Goal: Task Accomplishment & Management: Manage account settings

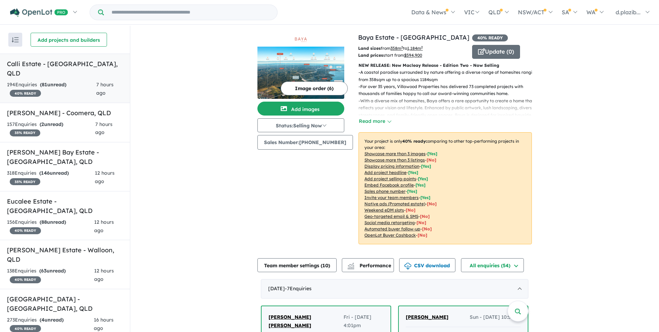
click at [108, 71] on link "Calli Estate - [GEOGRAPHIC_DATA] , QLD 194 Enquir ies ( 81 unread) 40 % READY 7…" at bounding box center [65, 78] width 130 height 49
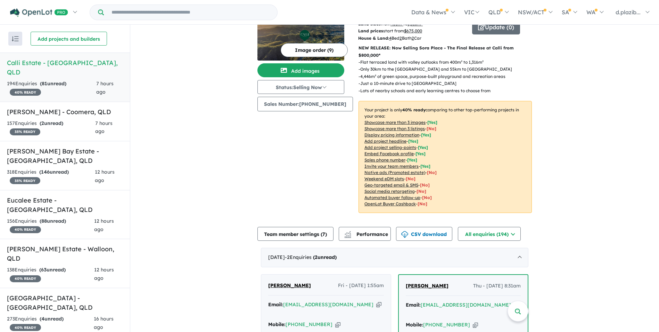
scroll to position [162, 0]
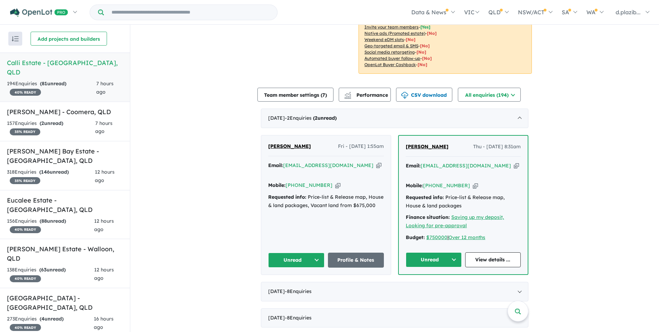
click at [376, 166] on icon "button" at bounding box center [378, 165] width 5 height 7
click at [321, 260] on button "Unread" at bounding box center [296, 259] width 56 height 15
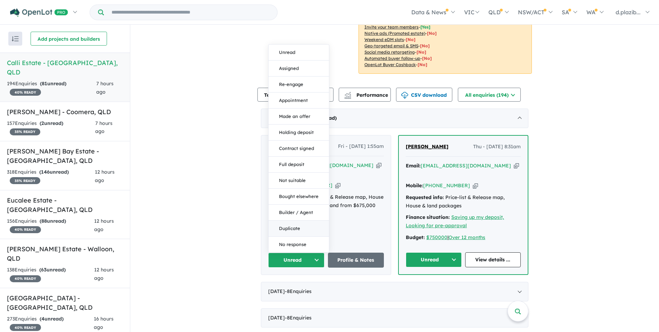
click at [304, 232] on button "Duplicate" at bounding box center [299, 228] width 60 height 16
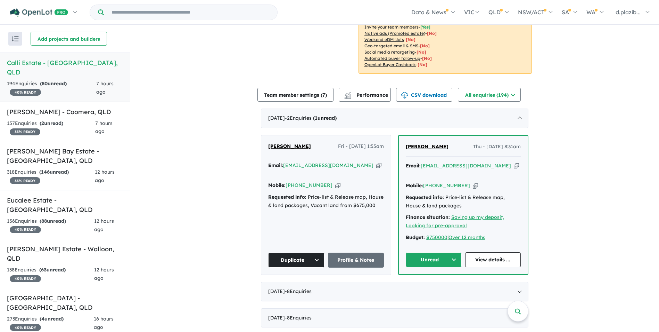
click at [514, 164] on icon "button" at bounding box center [516, 165] width 5 height 7
click at [514, 165] on icon "button" at bounding box center [516, 165] width 5 height 7
click at [473, 186] on icon "button" at bounding box center [475, 185] width 5 height 7
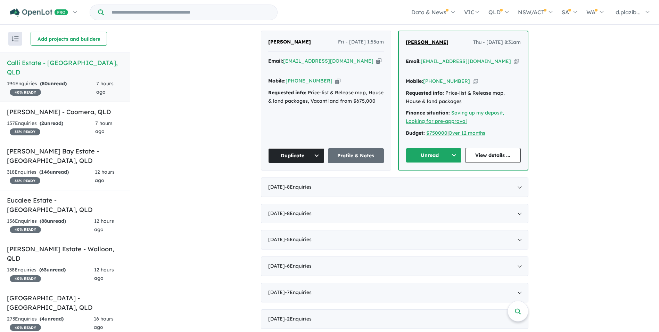
click at [423, 150] on button "Unread" at bounding box center [434, 155] width 56 height 15
click at [432, 185] on button "Assigned" at bounding box center [436, 188] width 60 height 16
click at [59, 120] on strong "( 2 unread)" at bounding box center [52, 123] width 24 height 6
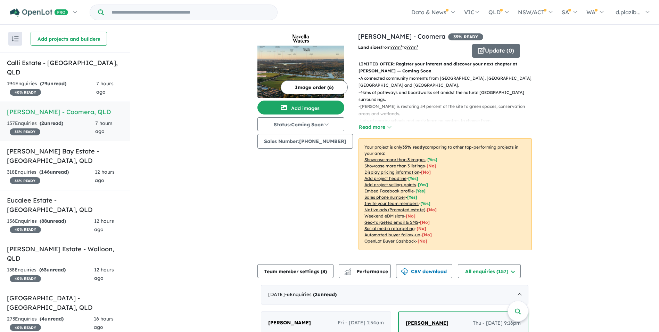
scroll to position [174, 0]
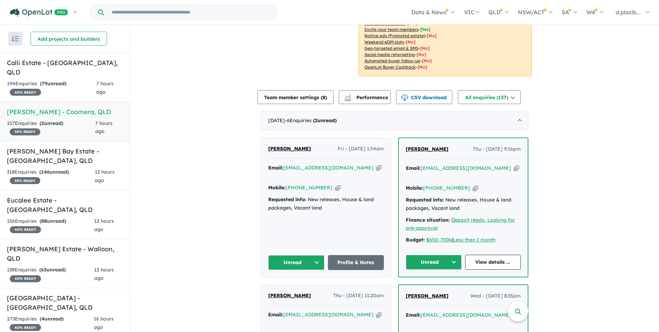
click at [376, 164] on icon "button" at bounding box center [378, 167] width 5 height 7
click at [330, 183] on div "Mobile: [PHONE_NUMBER] Copied!" at bounding box center [326, 187] width 116 height 8
click at [335, 184] on icon "button" at bounding box center [337, 187] width 5 height 7
click at [312, 255] on button "Unread" at bounding box center [296, 262] width 56 height 15
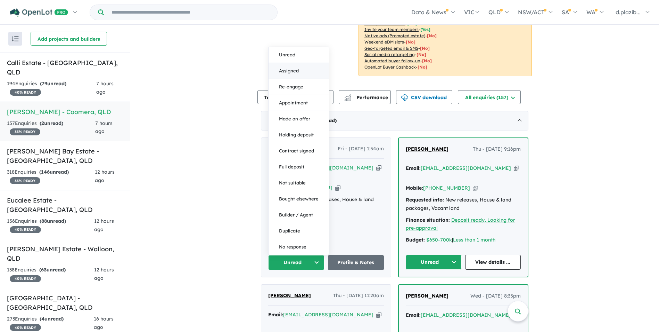
click at [302, 63] on button "Assigned" at bounding box center [299, 71] width 60 height 16
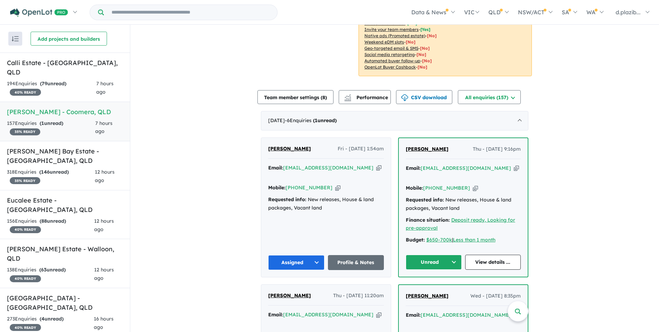
click at [514, 164] on icon "button" at bounding box center [516, 167] width 5 height 7
click at [473, 184] on icon "button" at bounding box center [475, 187] width 5 height 7
click at [419, 254] on button "Unread" at bounding box center [434, 261] width 56 height 15
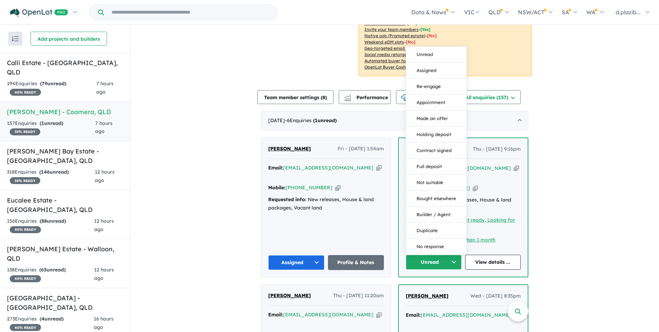
drag, startPoint x: 433, startPoint y: 50, endPoint x: 417, endPoint y: 68, distance: 23.9
click at [433, 63] on button "Assigned" at bounding box center [436, 71] width 60 height 16
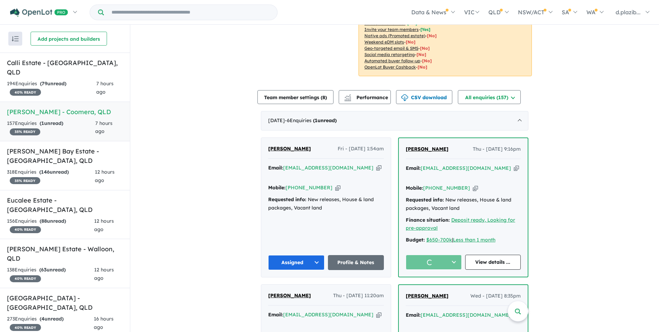
scroll to position [347, 0]
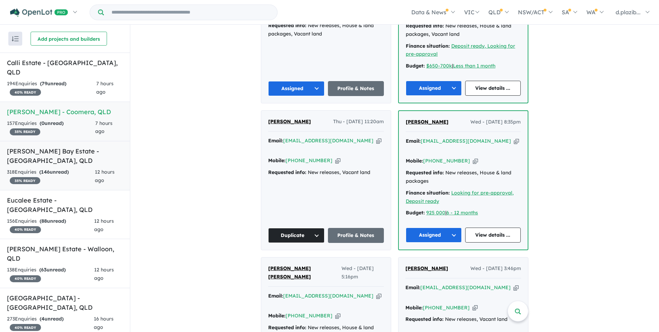
click at [111, 154] on h5 "[PERSON_NAME] Bay Estate - [GEOGRAPHIC_DATA] , [GEOGRAPHIC_DATA]" at bounding box center [65, 155] width 116 height 19
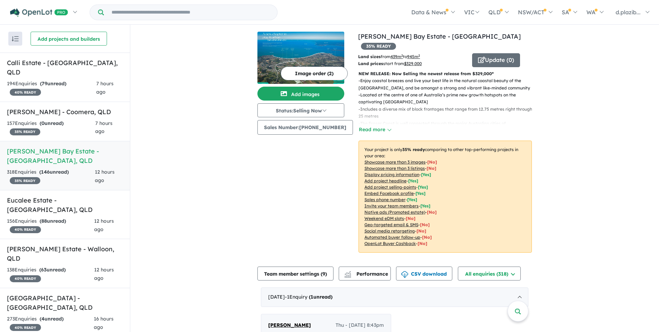
scroll to position [208, 0]
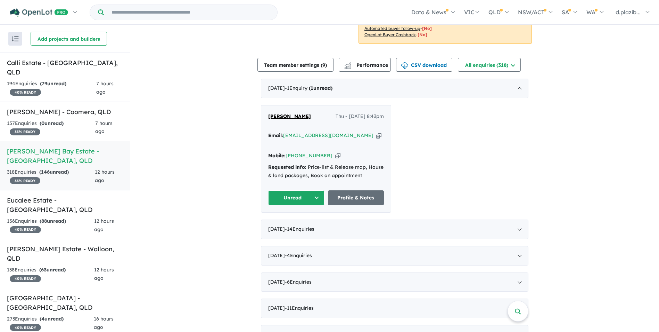
click at [376, 132] on icon "button" at bounding box center [378, 135] width 5 height 7
click at [335, 152] on icon "button" at bounding box center [337, 155] width 5 height 7
click at [85, 217] on div "156 Enquir ies ( 88 unread) 40 % READY" at bounding box center [50, 225] width 87 height 17
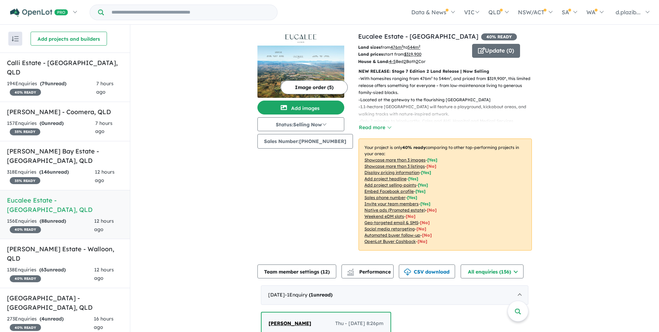
scroll to position [139, 0]
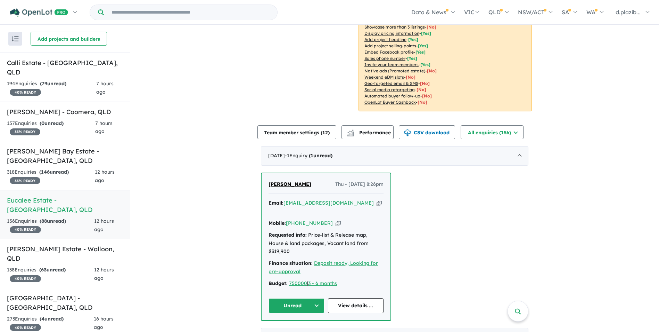
click at [377, 203] on icon "button" at bounding box center [379, 202] width 5 height 7
click at [349, 203] on div "Email: [EMAIL_ADDRESS][DOMAIN_NAME] Copied!" at bounding box center [326, 207] width 115 height 17
click at [377, 203] on icon "button" at bounding box center [379, 202] width 5 height 7
copy div "Copied!"
drag, startPoint x: 330, startPoint y: 217, endPoint x: 317, endPoint y: 219, distance: 12.9
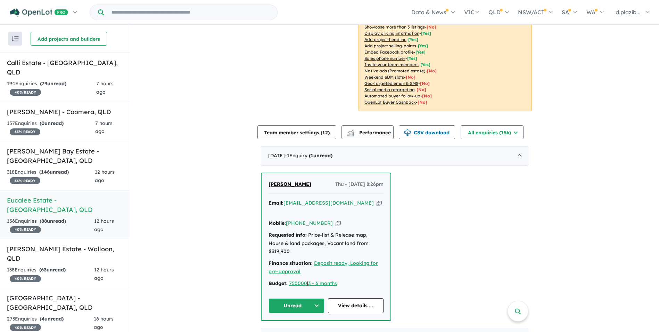
click at [336, 219] on icon "button" at bounding box center [338, 222] width 5 height 7
copy div "Copied!"
click at [286, 298] on button "Unread" at bounding box center [297, 305] width 56 height 15
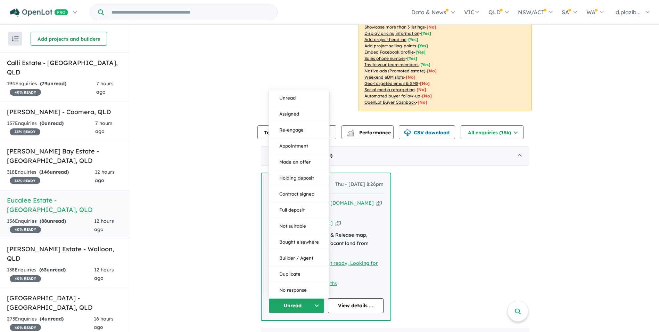
click at [291, 106] on button "Assigned" at bounding box center [299, 114] width 60 height 16
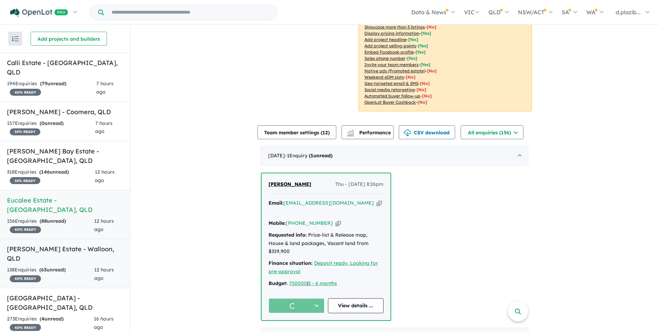
click at [72, 265] on div "138 Enquir ies ( 63 unread) 40 % READY" at bounding box center [50, 273] width 87 height 17
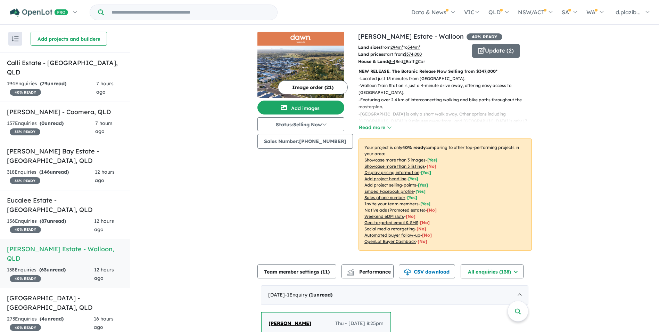
scroll to position [174, 0]
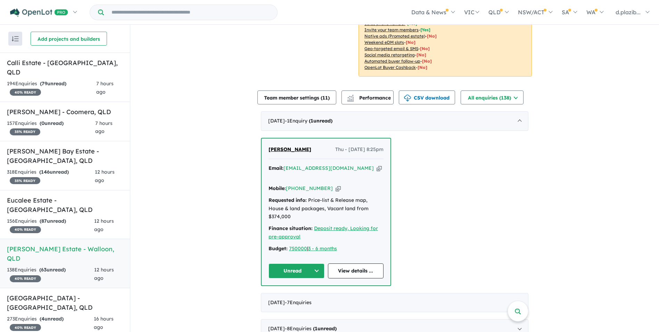
click at [345, 164] on div "Email: [EMAIL_ADDRESS][DOMAIN_NAME] Copied!" at bounding box center [326, 172] width 115 height 17
click at [377, 169] on icon "button" at bounding box center [379, 167] width 5 height 7
click at [293, 263] on button "Unread" at bounding box center [297, 270] width 56 height 15
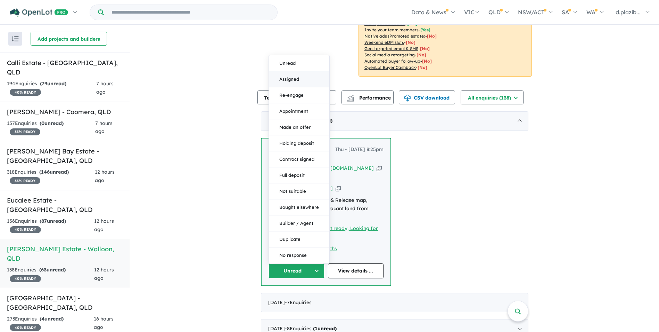
click at [300, 71] on button "Assigned" at bounding box center [299, 79] width 60 height 16
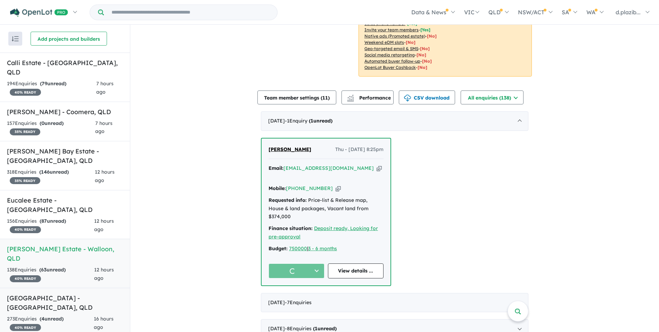
click at [72, 287] on link "Bellevue Estate - [GEOGRAPHIC_DATA] , [GEOGRAPHIC_DATA] 273 Enquir ies ( 4 unre…" at bounding box center [65, 311] width 130 height 49
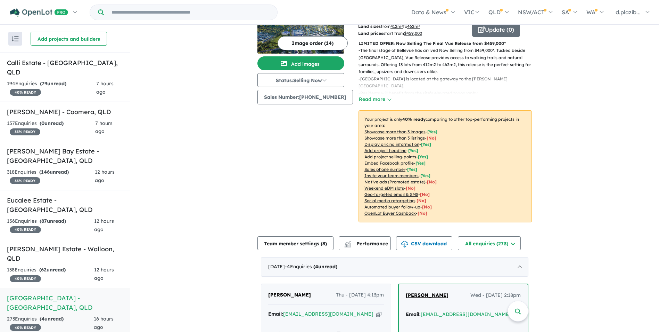
scroll to position [134, 0]
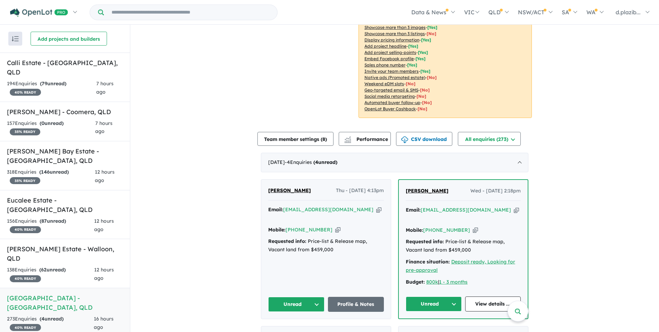
click at [376, 206] on icon "button" at bounding box center [378, 209] width 5 height 7
click at [300, 296] on button "Unread" at bounding box center [296, 303] width 56 height 15
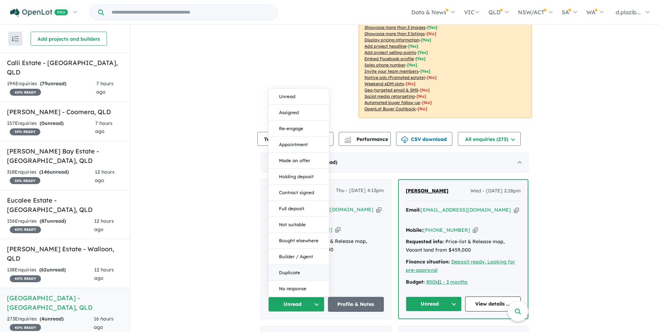
click at [301, 264] on button "Duplicate" at bounding box center [299, 272] width 60 height 16
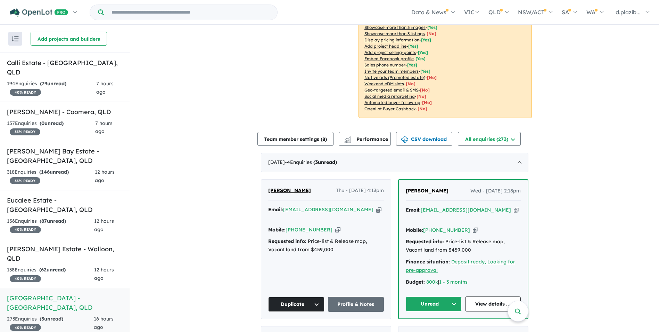
click at [514, 206] on icon "button" at bounding box center [516, 209] width 5 height 7
click at [473, 226] on icon "button" at bounding box center [475, 229] width 5 height 7
click at [426, 296] on button "Unread" at bounding box center [434, 303] width 56 height 15
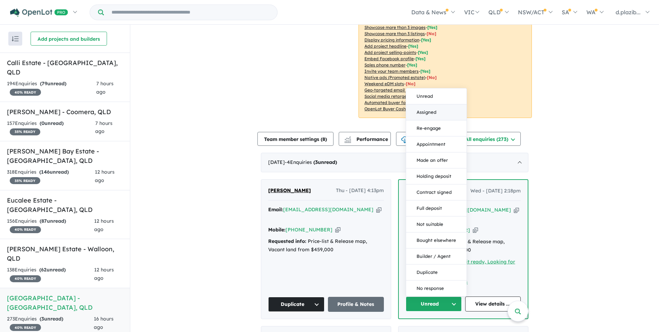
click at [443, 104] on button "Assigned" at bounding box center [436, 112] width 60 height 16
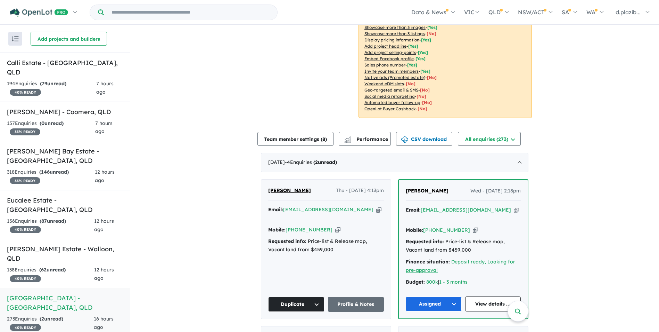
scroll to position [56, 0]
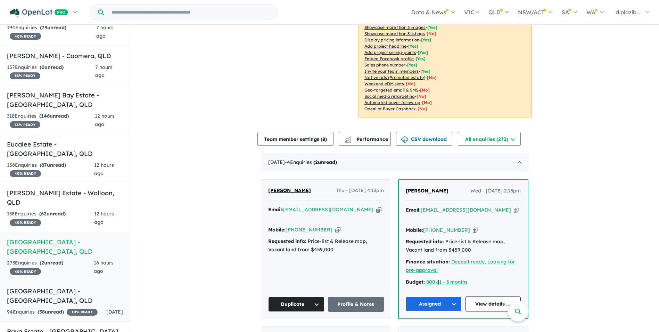
click at [73, 286] on h5 "[GEOGRAPHIC_DATA] - [GEOGRAPHIC_DATA] , [GEOGRAPHIC_DATA]" at bounding box center [65, 295] width 116 height 19
